Goal: Task Accomplishment & Management: Use online tool/utility

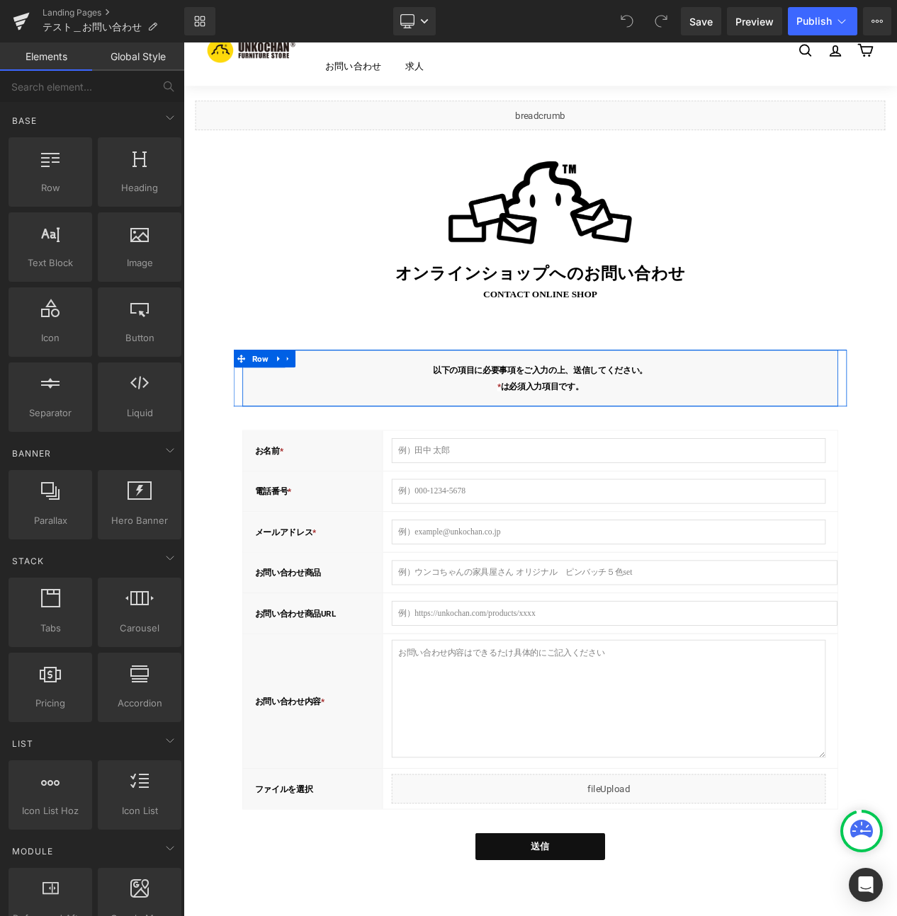
scroll to position [67, 0]
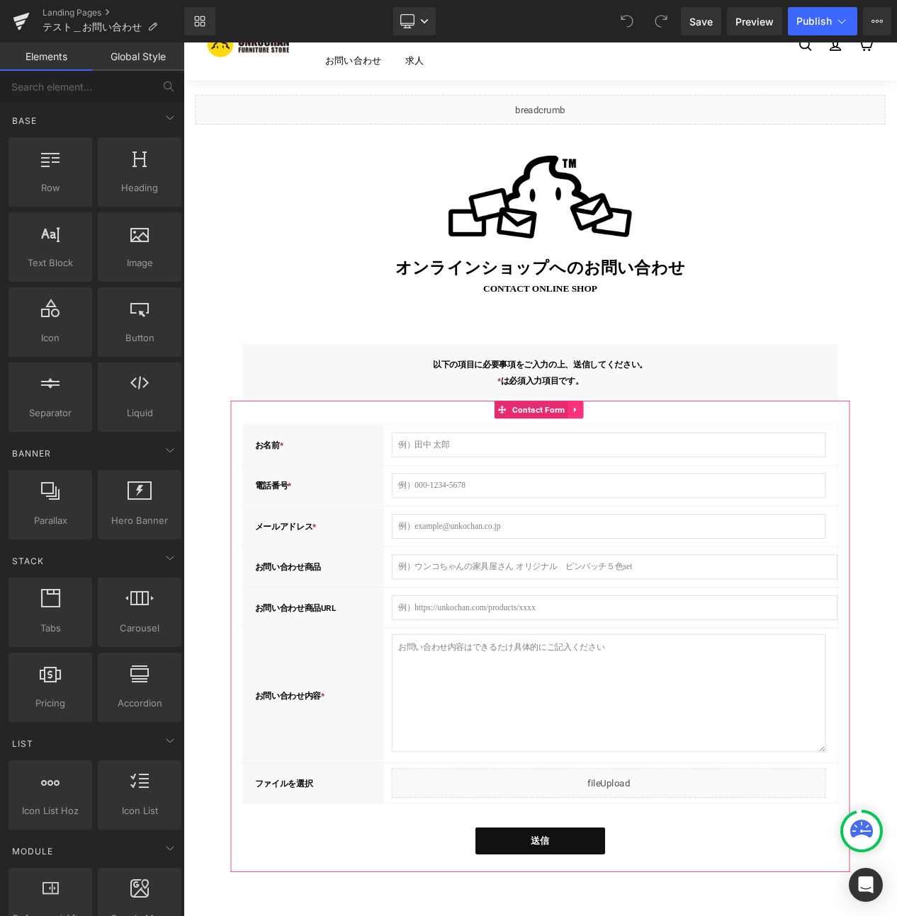
click at [652, 486] on icon at bounding box center [653, 483] width 3 height 6
click at [659, 484] on icon at bounding box center [664, 483] width 10 height 11
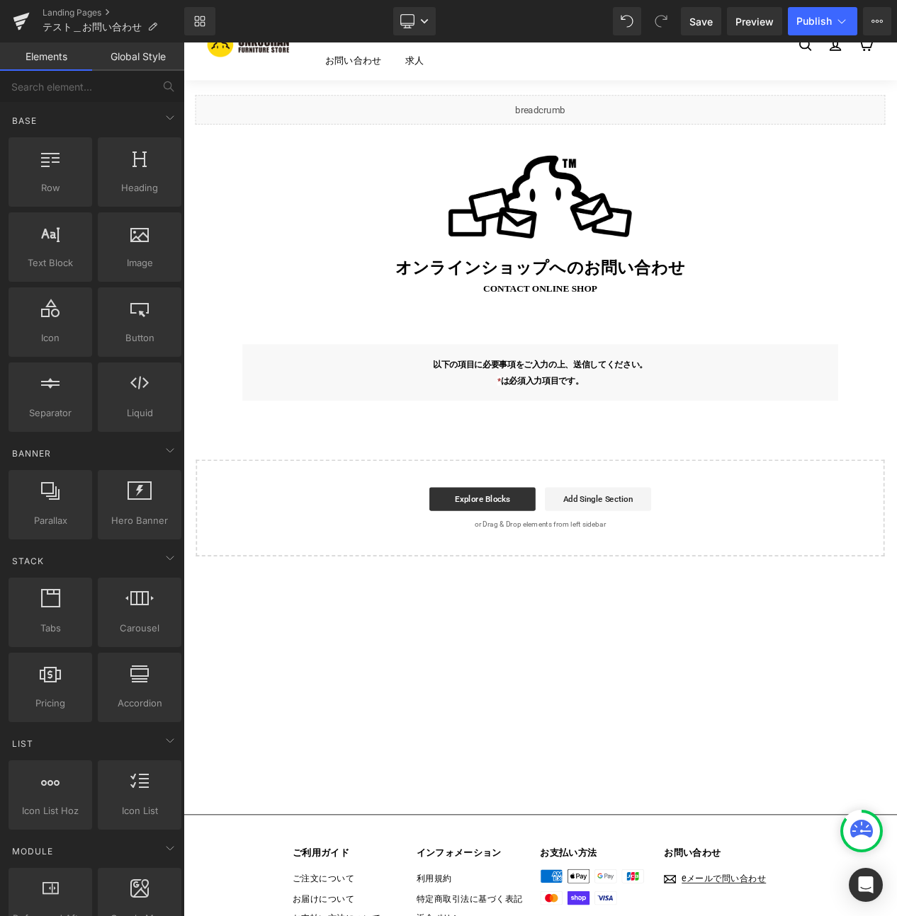
click at [612, 494] on div "Liquid Image オンラインショップへの お問い合わせ Heading contact ONLINE SHOP Text Block Row 以下の項…" at bounding box center [612, 374] width 850 height 572
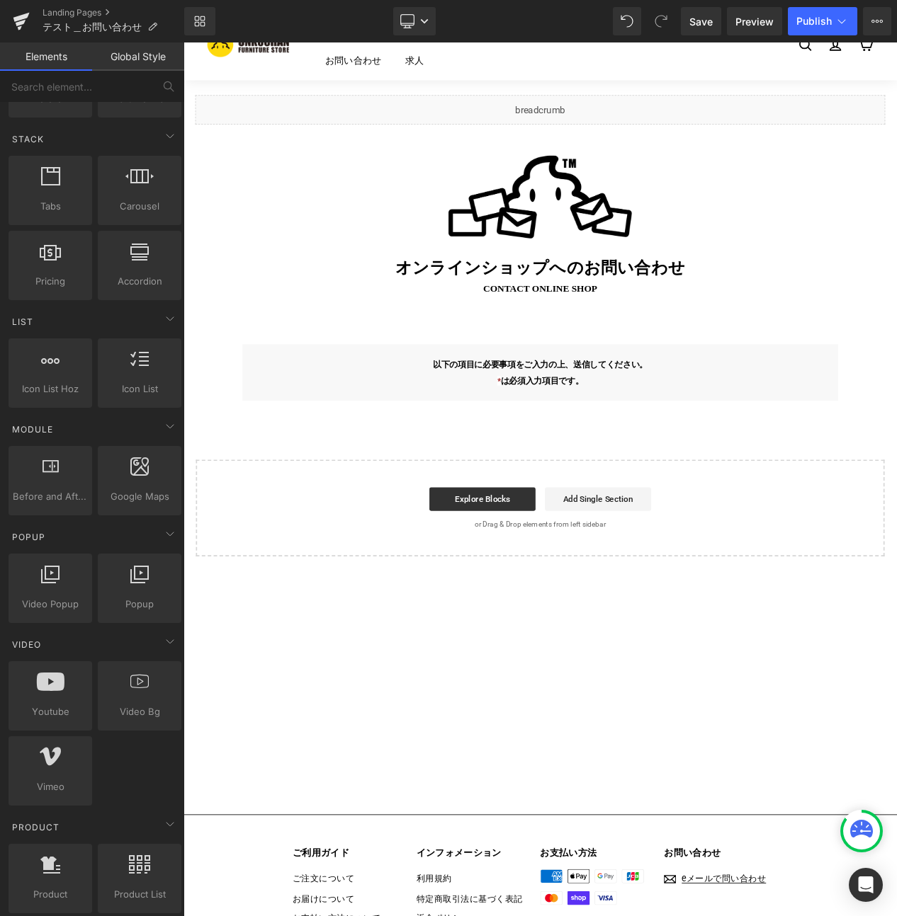
scroll to position [0, 0]
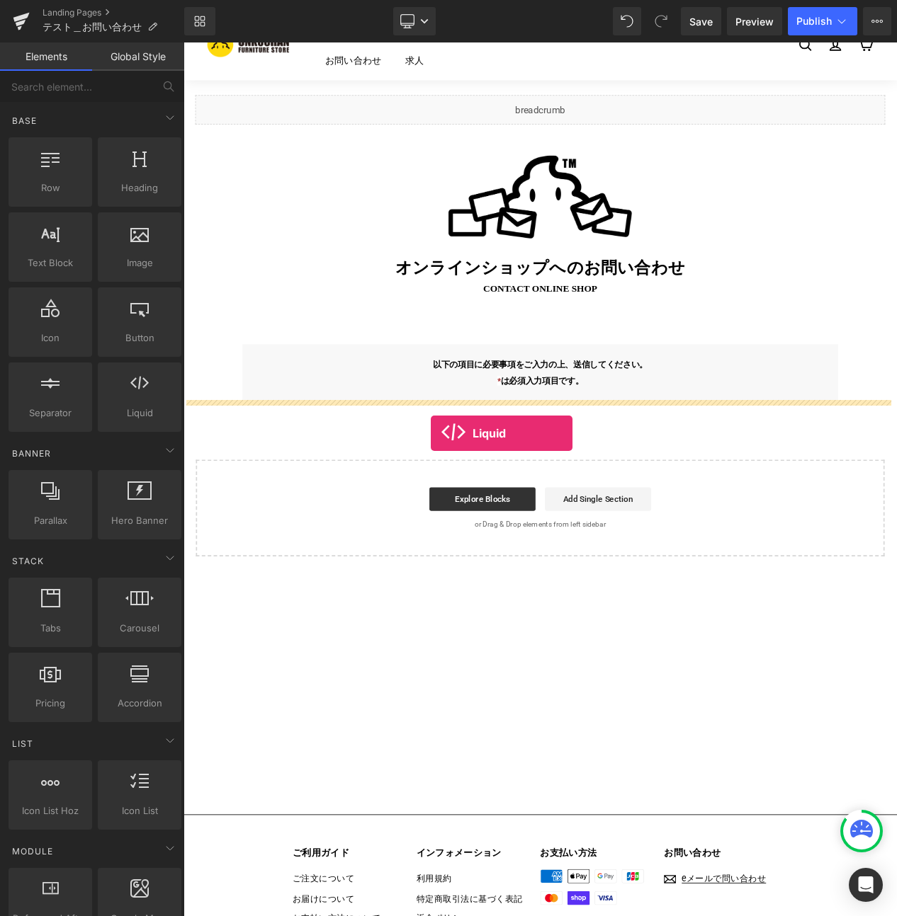
drag, startPoint x: 303, startPoint y: 425, endPoint x: 480, endPoint y: 512, distance: 197.3
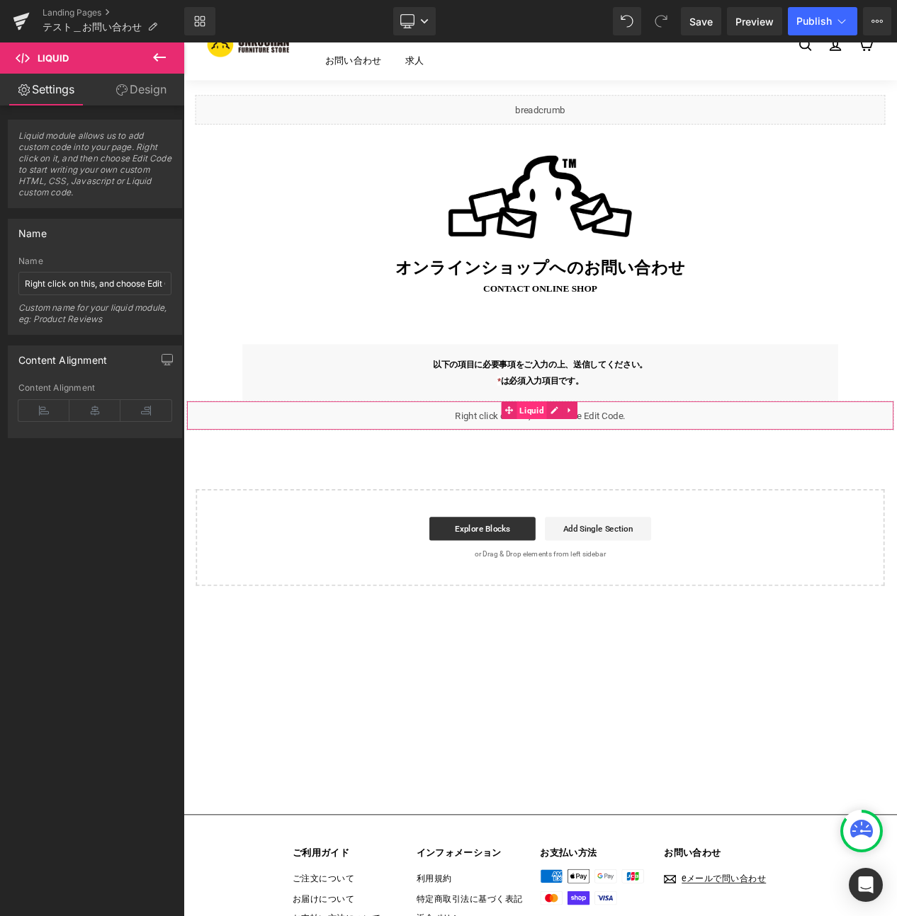
click at [594, 486] on span "Liquid" at bounding box center [602, 484] width 37 height 21
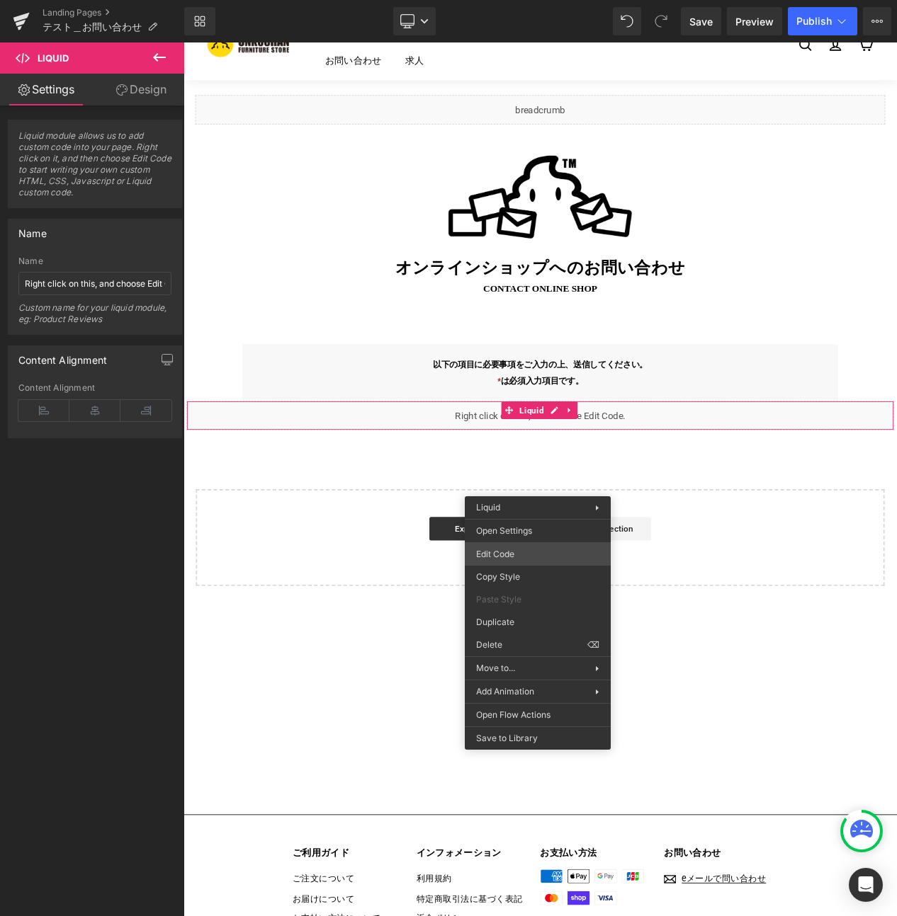
click at [511, 0] on div "Liquid You are previewing how the will restyle your page. You can not edit Elem…" at bounding box center [448, 0] width 897 height 0
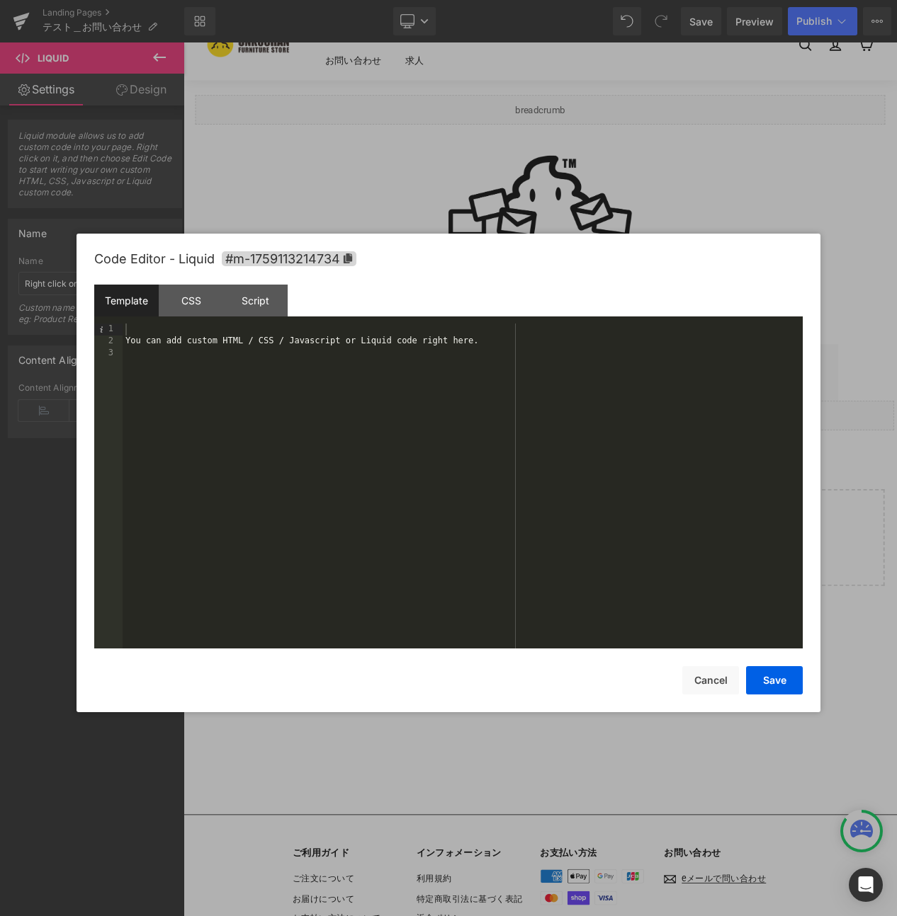
click at [479, 477] on div "You can add custom HTML / CSS / Javascript or Liquid code right here." at bounding box center [463, 498] width 680 height 349
click at [768, 685] on button "Save" at bounding box center [774, 680] width 57 height 28
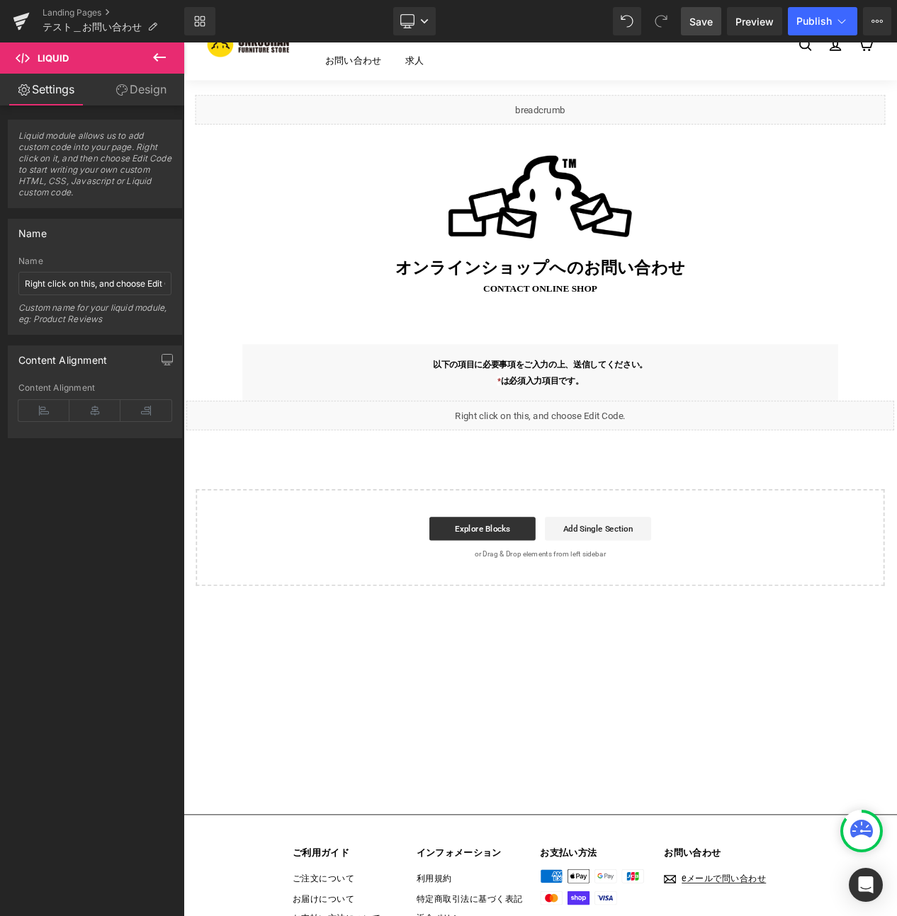
click at [704, 26] on span "Save" at bounding box center [700, 21] width 23 height 15
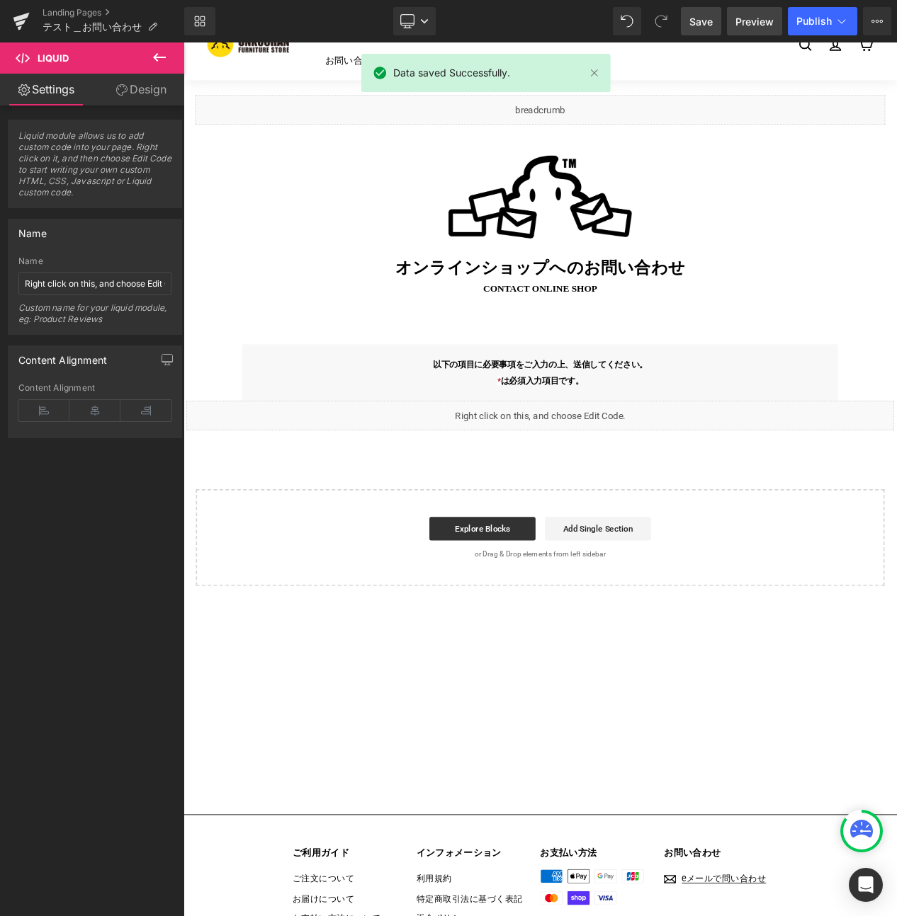
click at [749, 31] on link "Preview" at bounding box center [754, 21] width 55 height 28
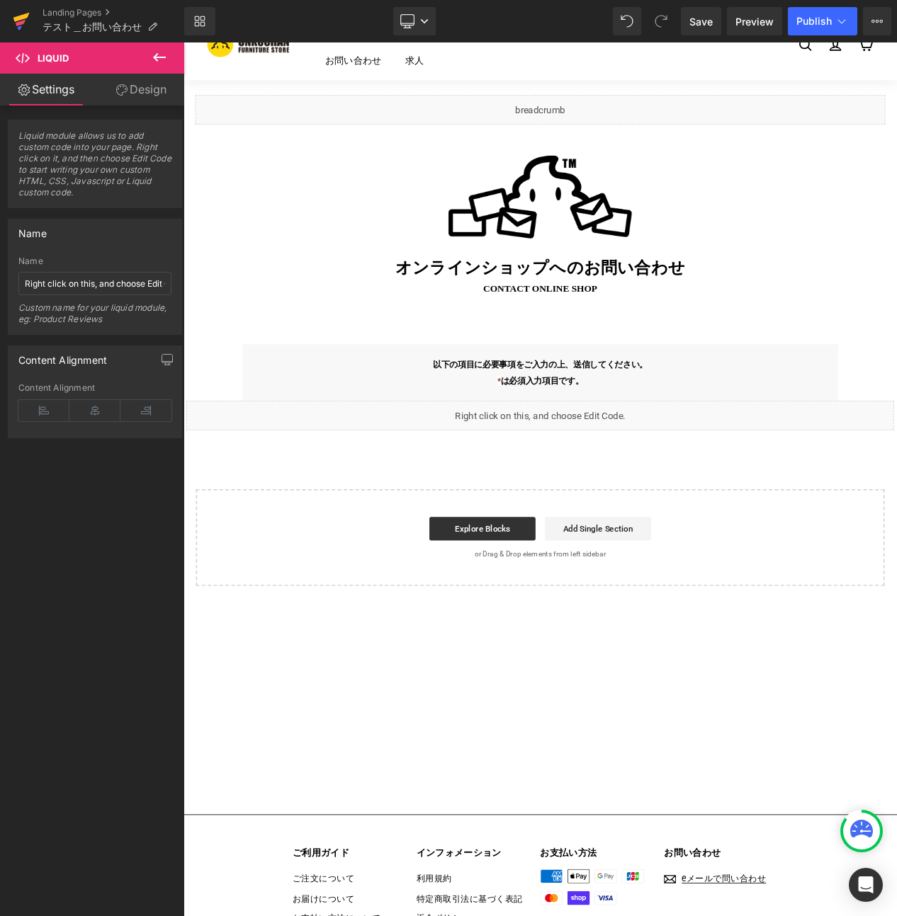
click at [20, 25] on icon at bounding box center [21, 21] width 17 height 35
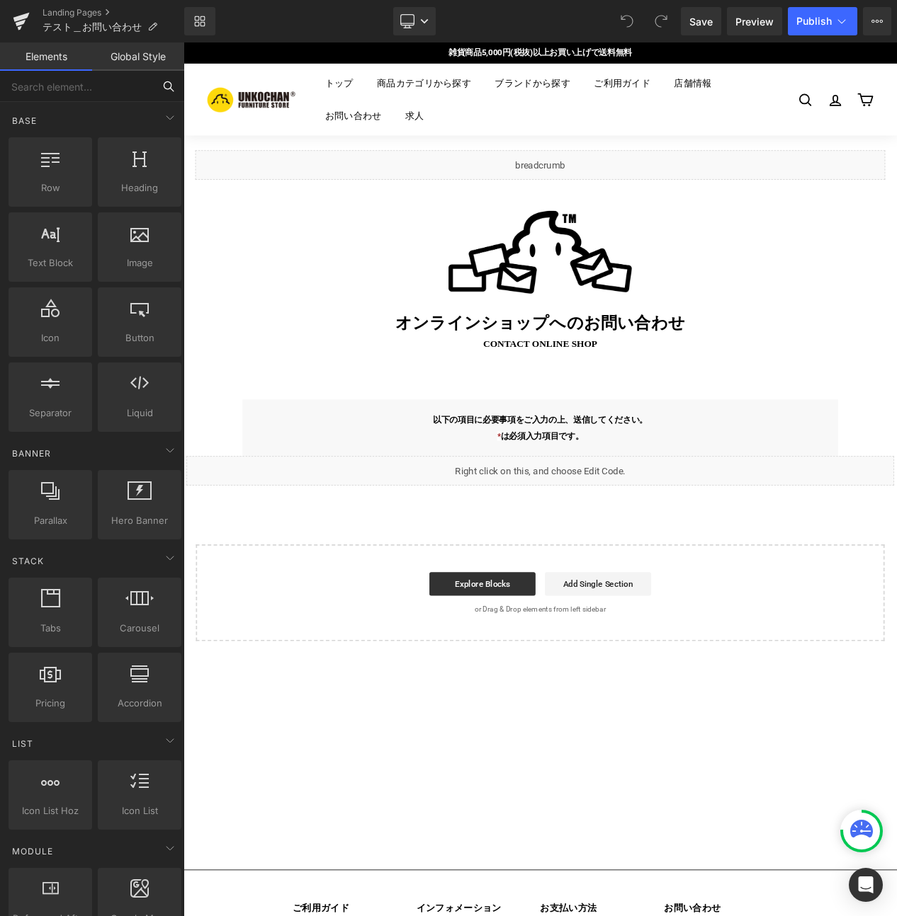
click at [55, 91] on input "text" at bounding box center [76, 86] width 153 height 31
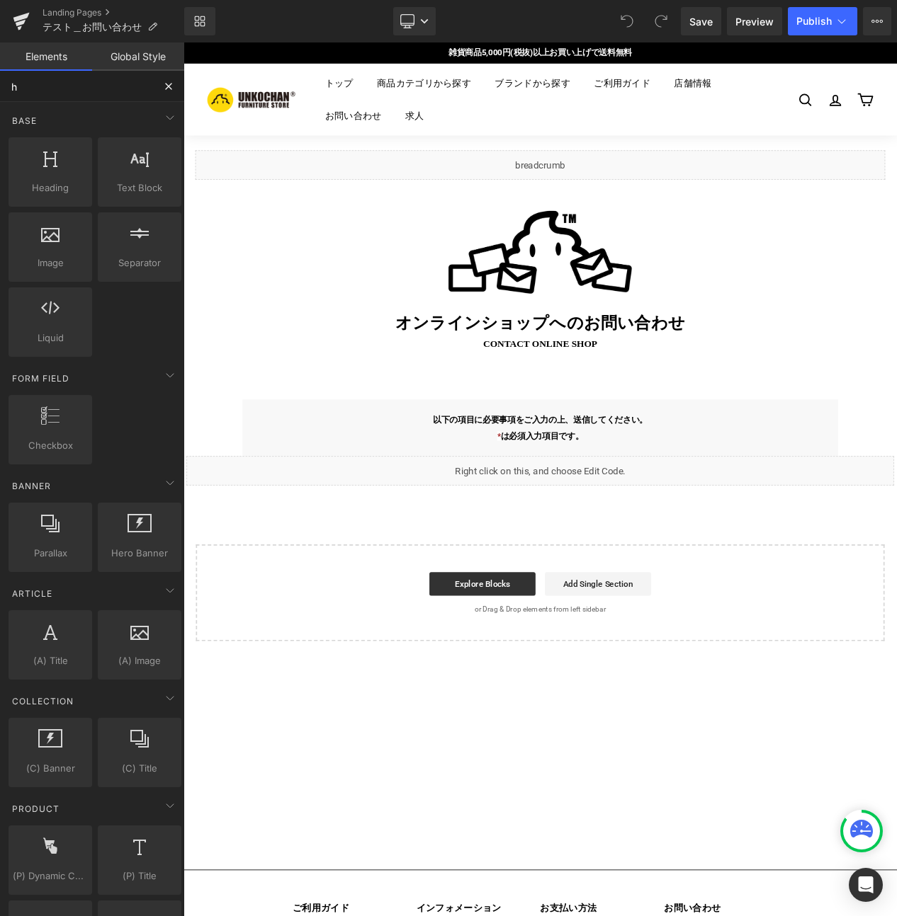
type input "ふ"
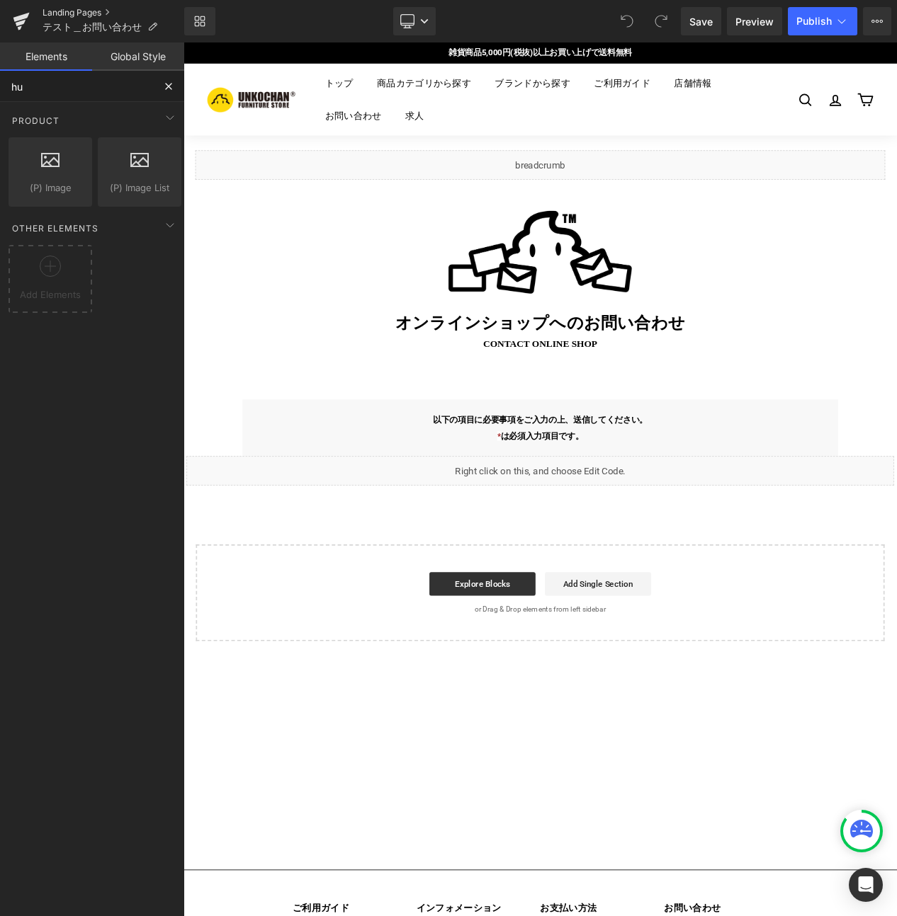
type input "hu"
click at [140, 58] on link "Global Style" at bounding box center [138, 56] width 92 height 28
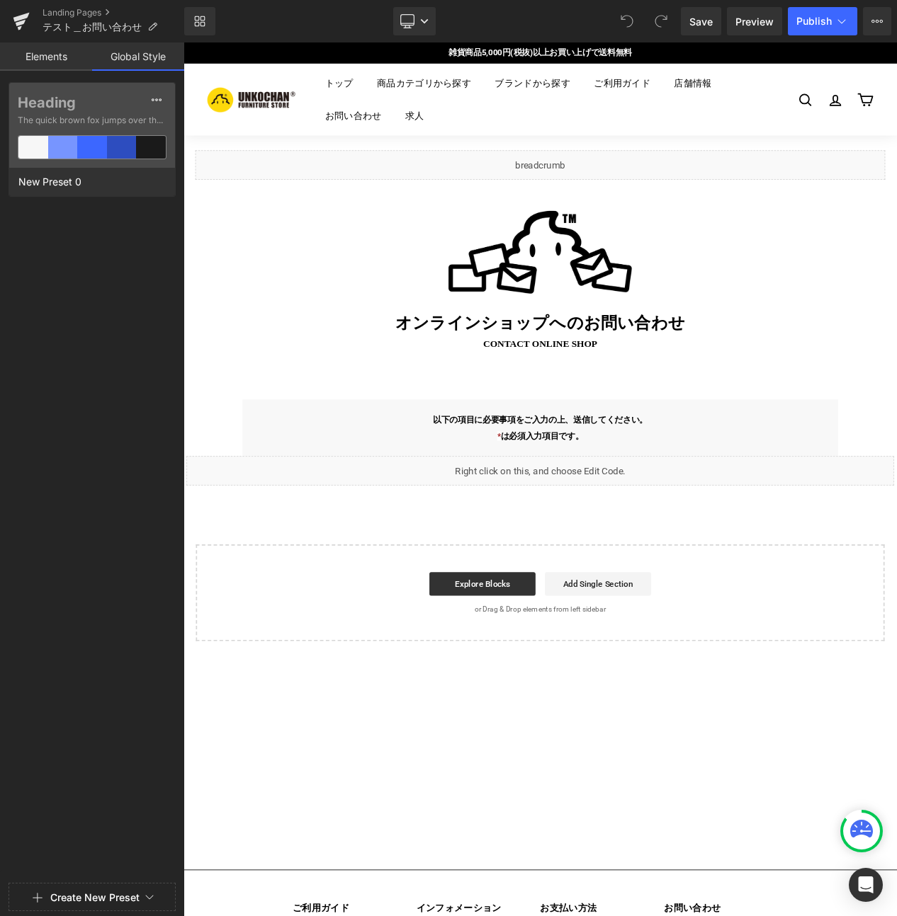
click at [55, 57] on link "Elements" at bounding box center [46, 56] width 92 height 28
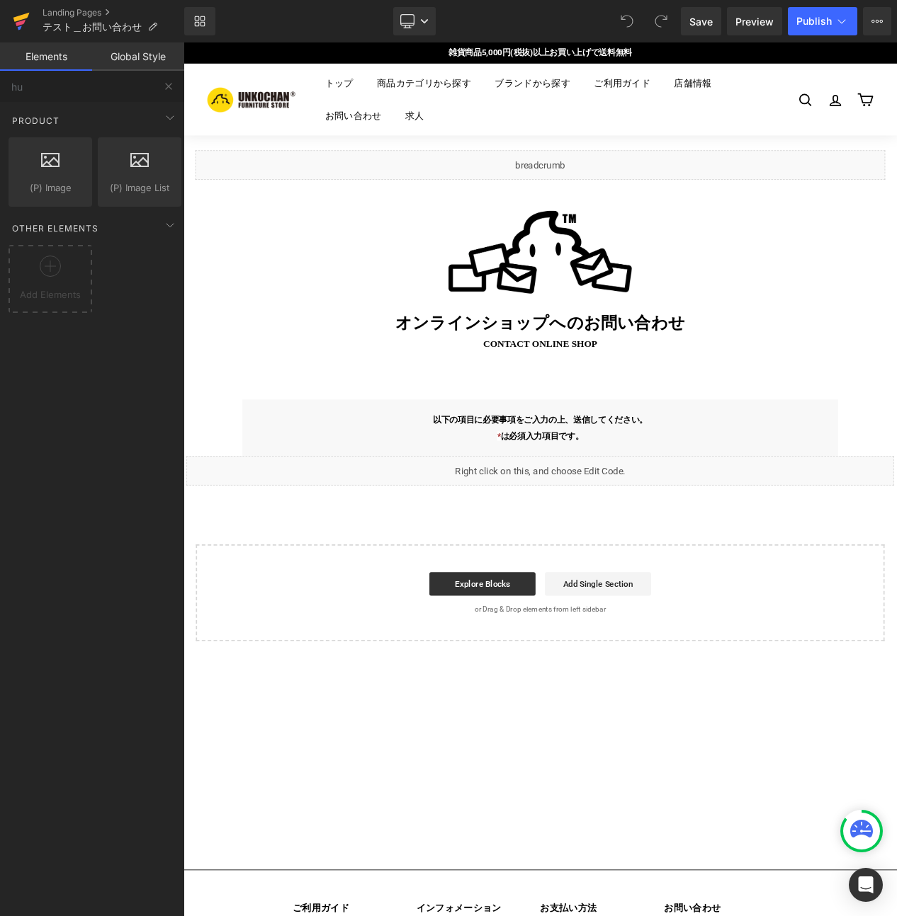
click at [22, 22] on icon at bounding box center [21, 23] width 10 height 6
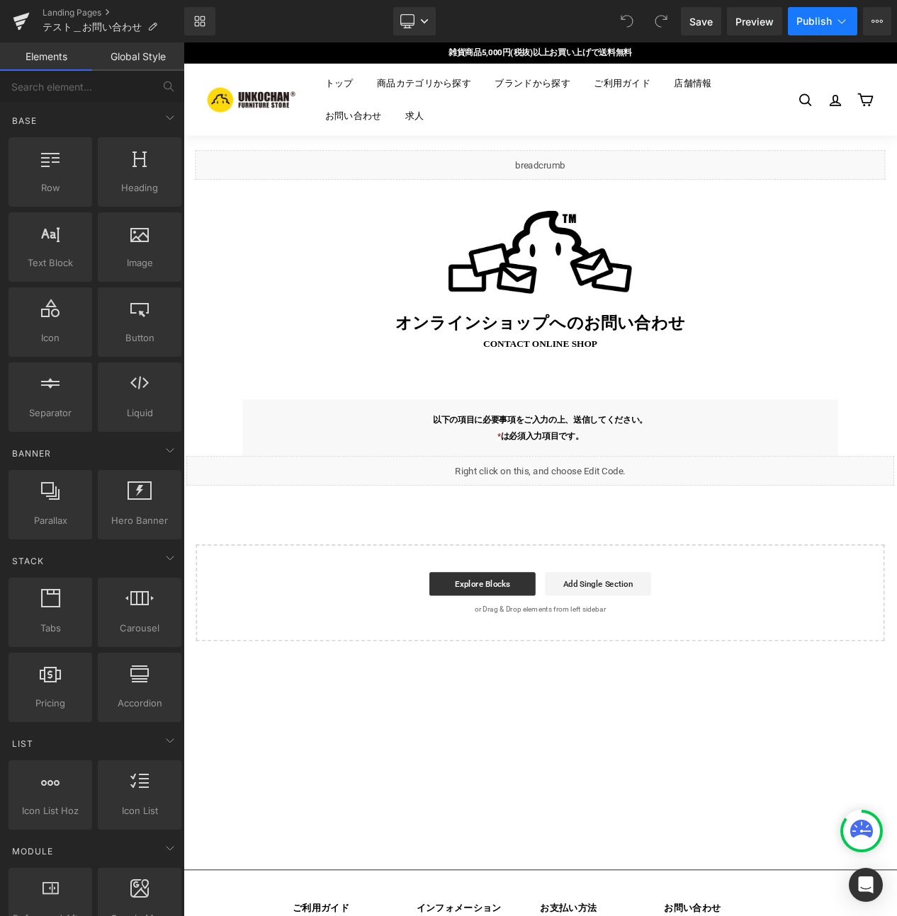
click at [813, 13] on button "Publish" at bounding box center [822, 21] width 69 height 28
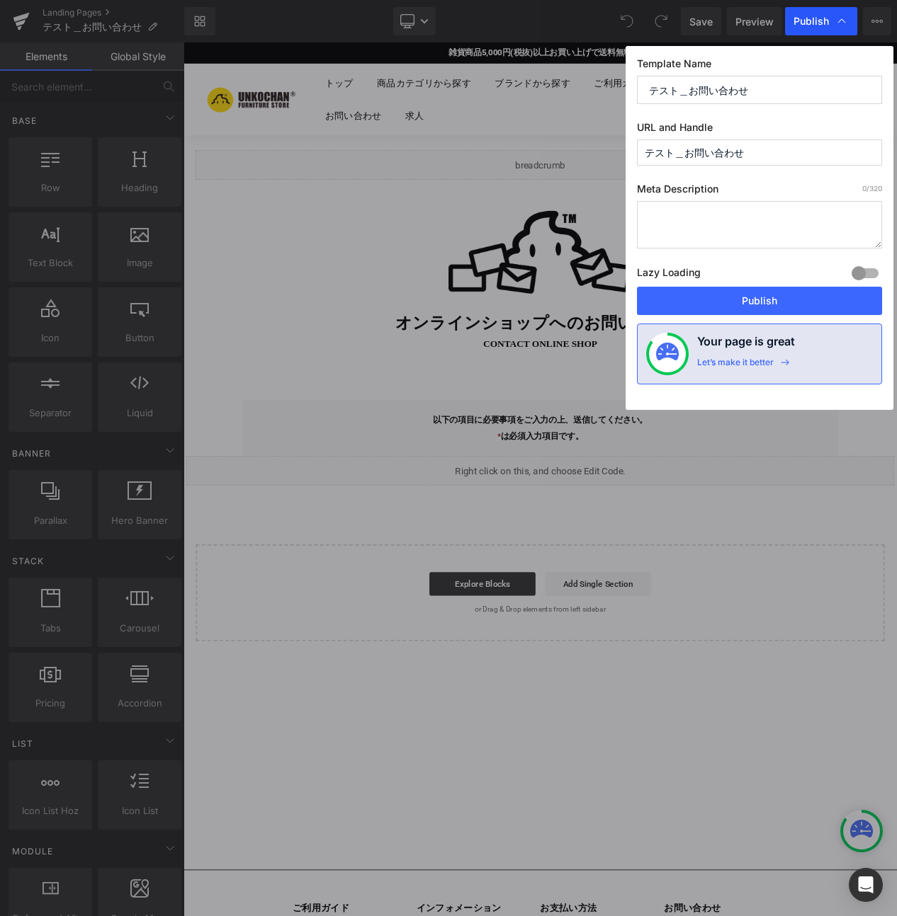
click at [792, 18] on div "Publish" at bounding box center [821, 21] width 72 height 28
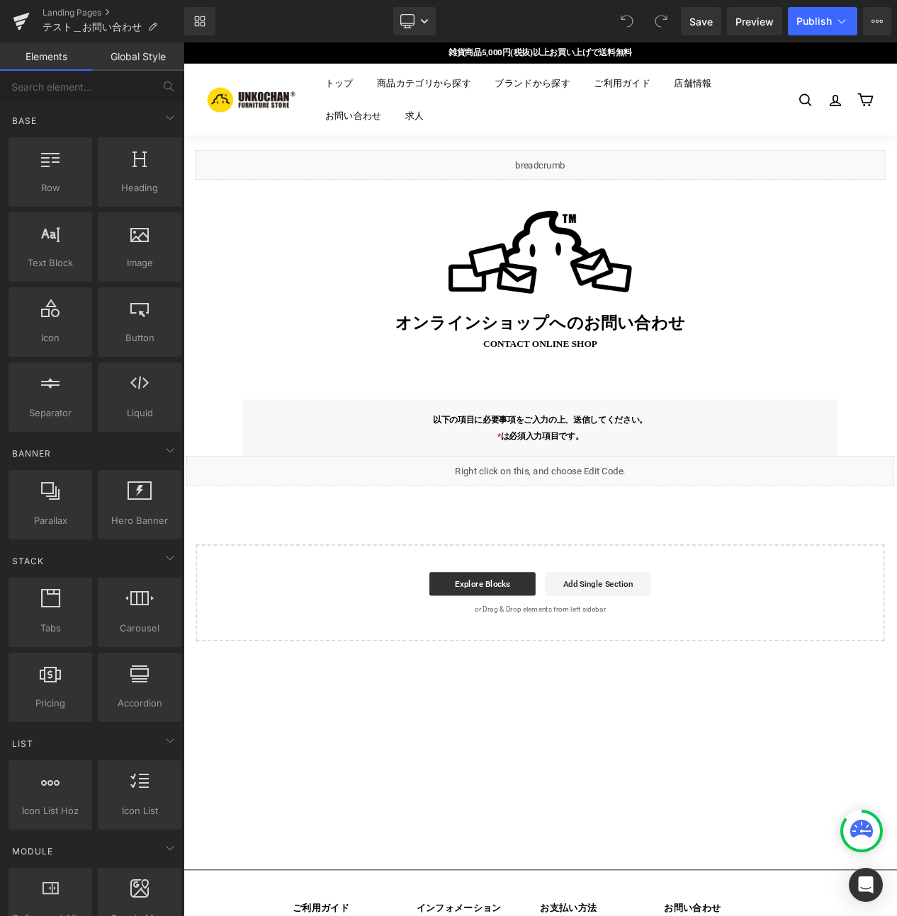
click at [814, 35] on div "Library Desktop Desktop Laptop Tablet Mobile Save Preview Publish Scheduled Vie…" at bounding box center [540, 21] width 712 height 42
click at [812, 29] on button "Publish" at bounding box center [822, 21] width 69 height 28
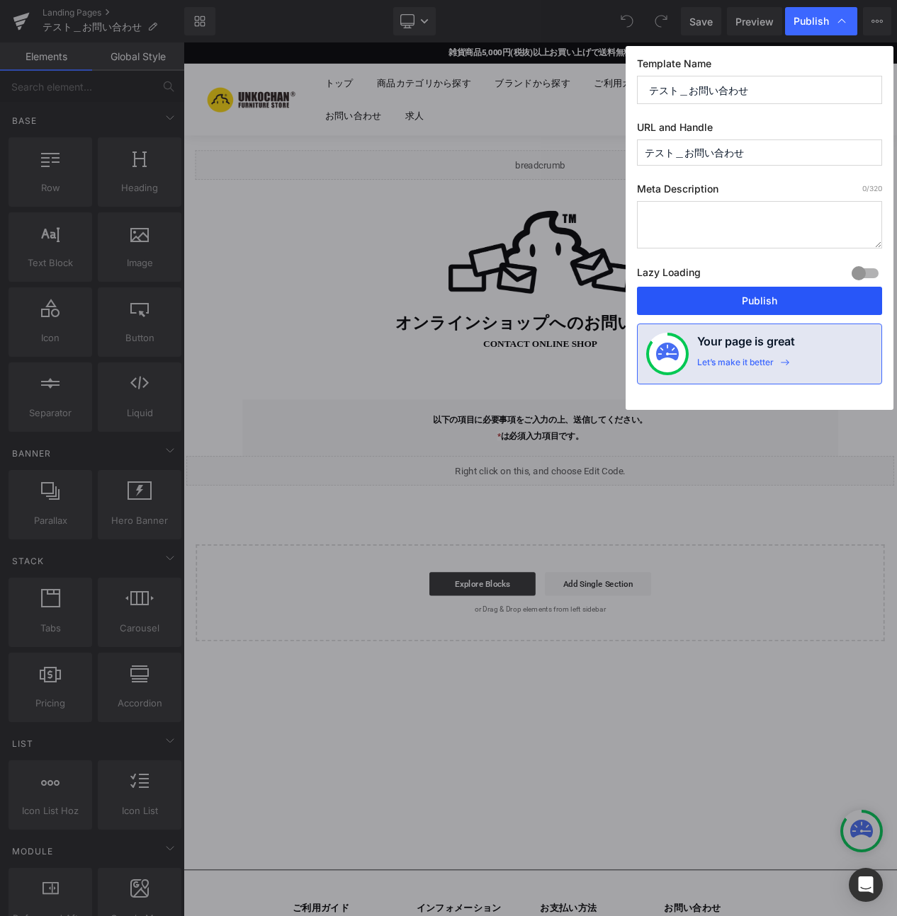
click at [734, 299] on button "Publish" at bounding box center [759, 301] width 245 height 28
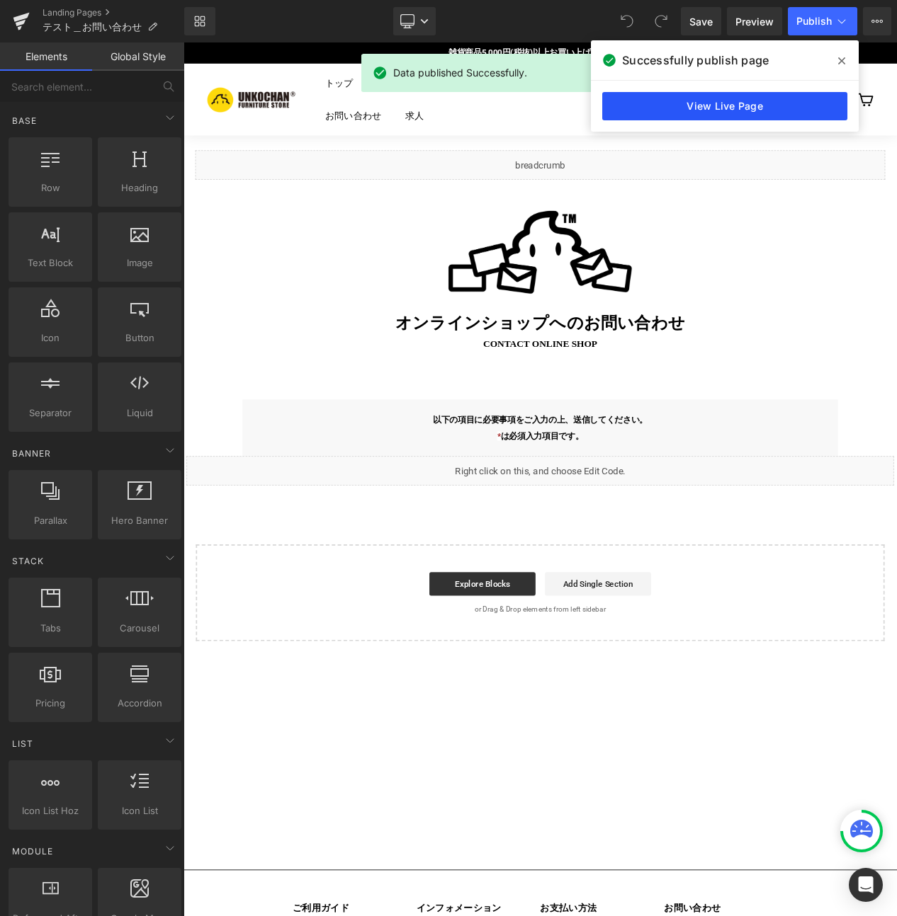
click at [739, 107] on link "View Live Page" at bounding box center [724, 106] width 245 height 28
